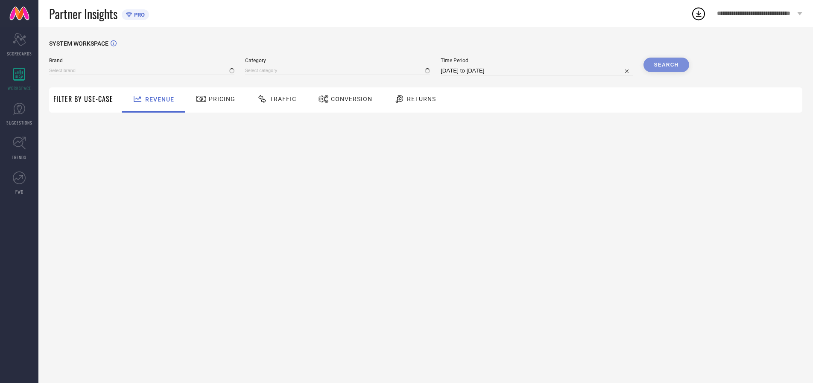
type input "ARROW SPORT"
type input "All"
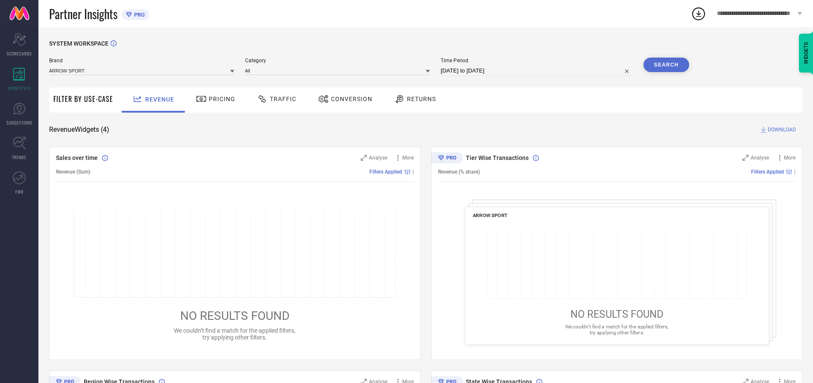
click at [275, 99] on span "Traffic" at bounding box center [283, 99] width 26 height 7
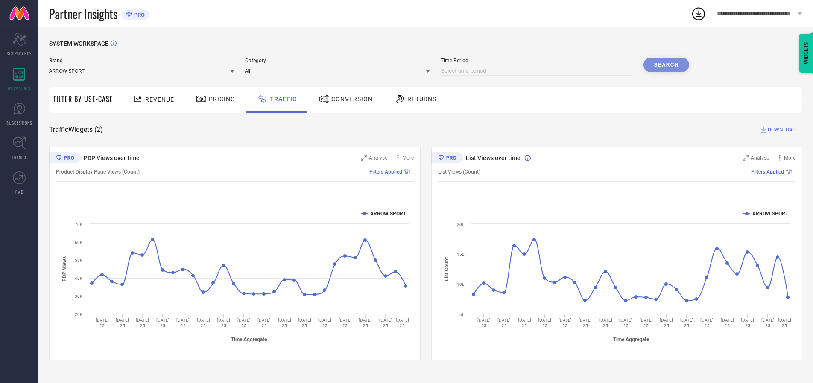
click at [538, 71] on input at bounding box center [537, 71] width 192 height 10
select select "7"
select select "2025"
select select "8"
select select "2025"
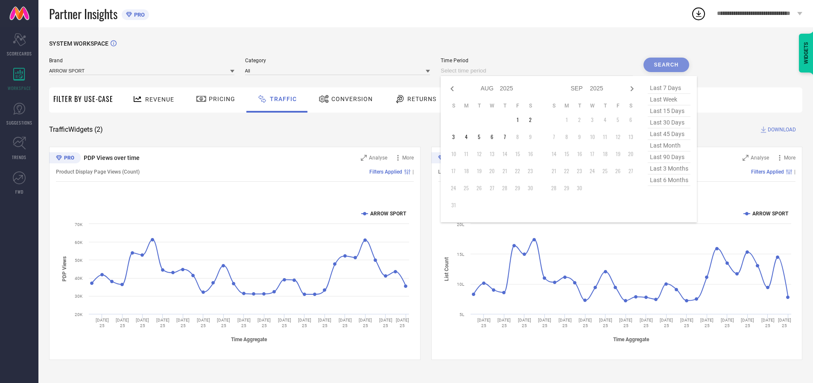
click at [482, 137] on td "5" at bounding box center [479, 137] width 13 height 13
type input "[DATE] to [DATE]"
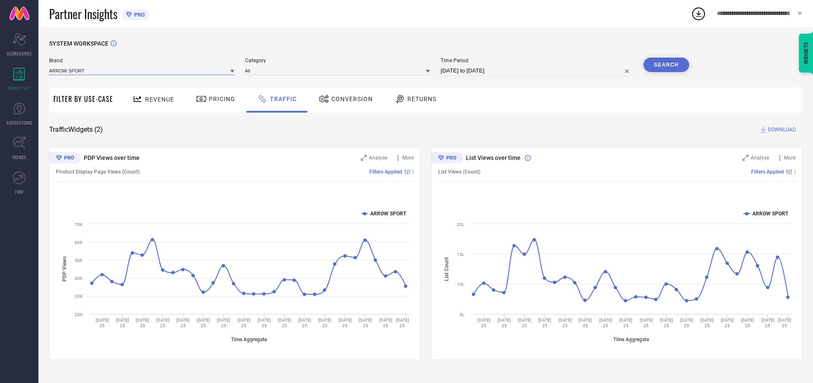
click at [142, 70] on input at bounding box center [141, 70] width 185 height 9
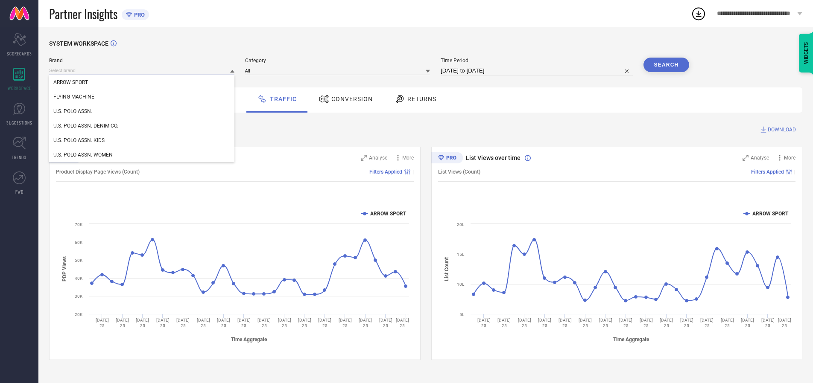
click at [142, 70] on input at bounding box center [141, 70] width 185 height 9
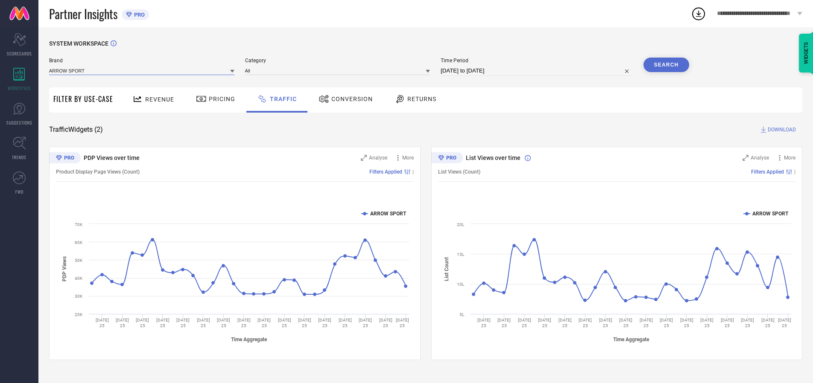
click at [142, 70] on input at bounding box center [141, 70] width 185 height 9
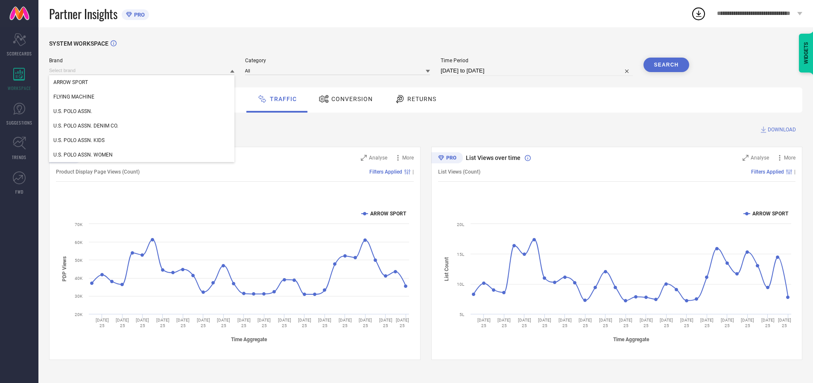
click at [142, 111] on div "U.S. POLO ASSN." at bounding box center [141, 111] width 185 height 15
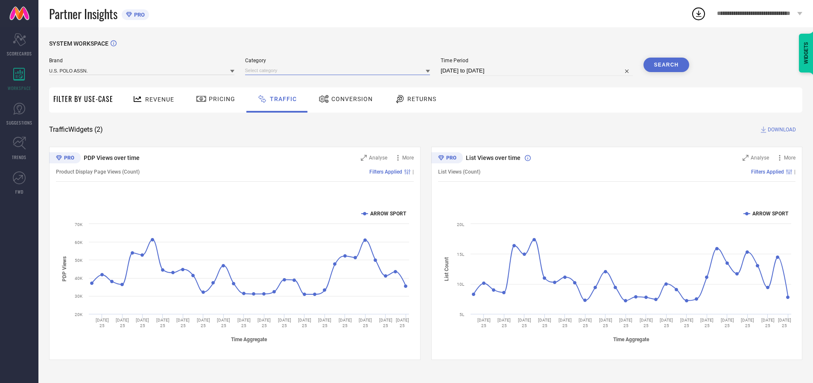
click at [339, 70] on input at bounding box center [337, 70] width 185 height 9
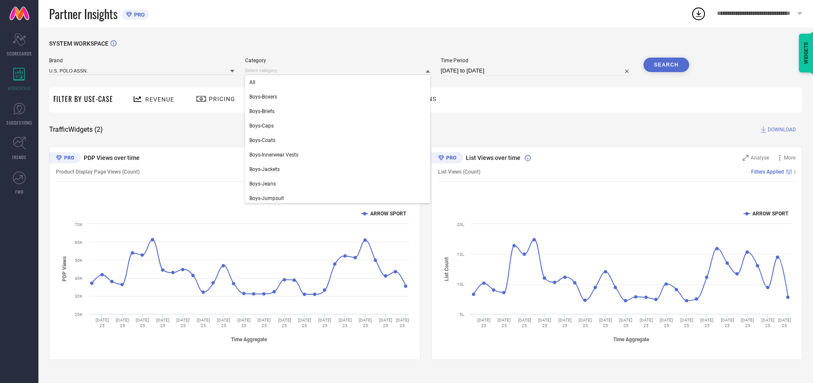
click at [339, 82] on div "All" at bounding box center [337, 82] width 185 height 15
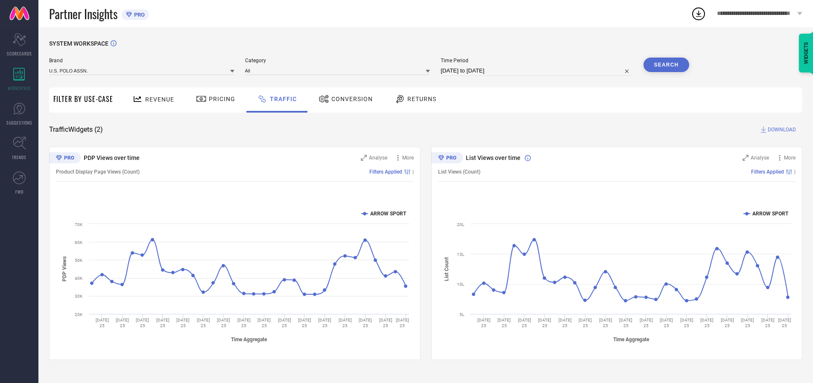
click at [666, 65] on button "Search" at bounding box center [667, 65] width 46 height 15
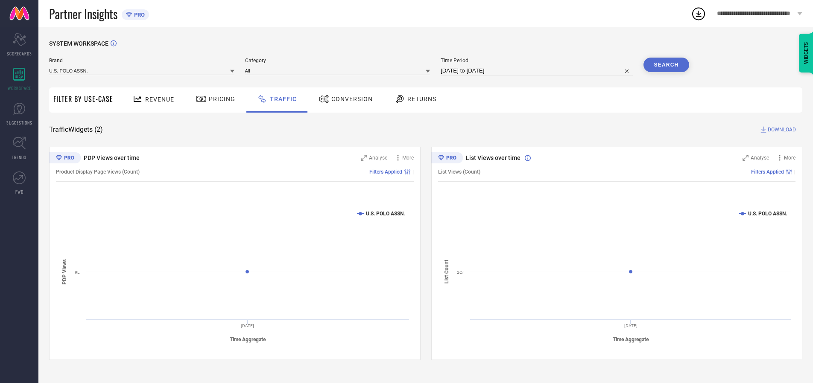
click at [781, 130] on span "DOWNLOAD" at bounding box center [782, 130] width 28 height 9
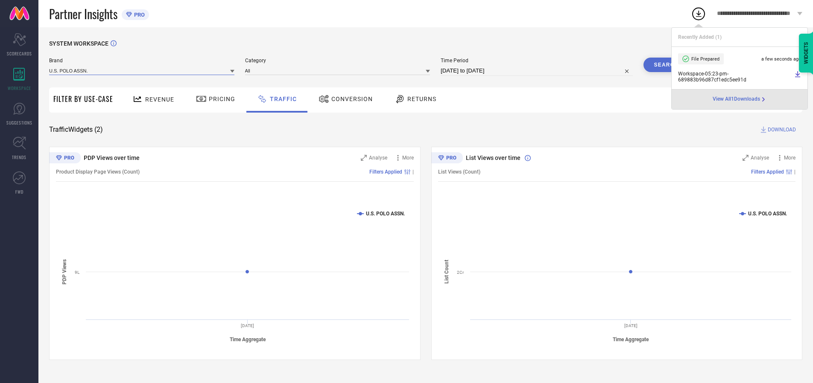
click at [142, 70] on input at bounding box center [141, 70] width 185 height 9
